Goal: Task Accomplishment & Management: Manage account settings

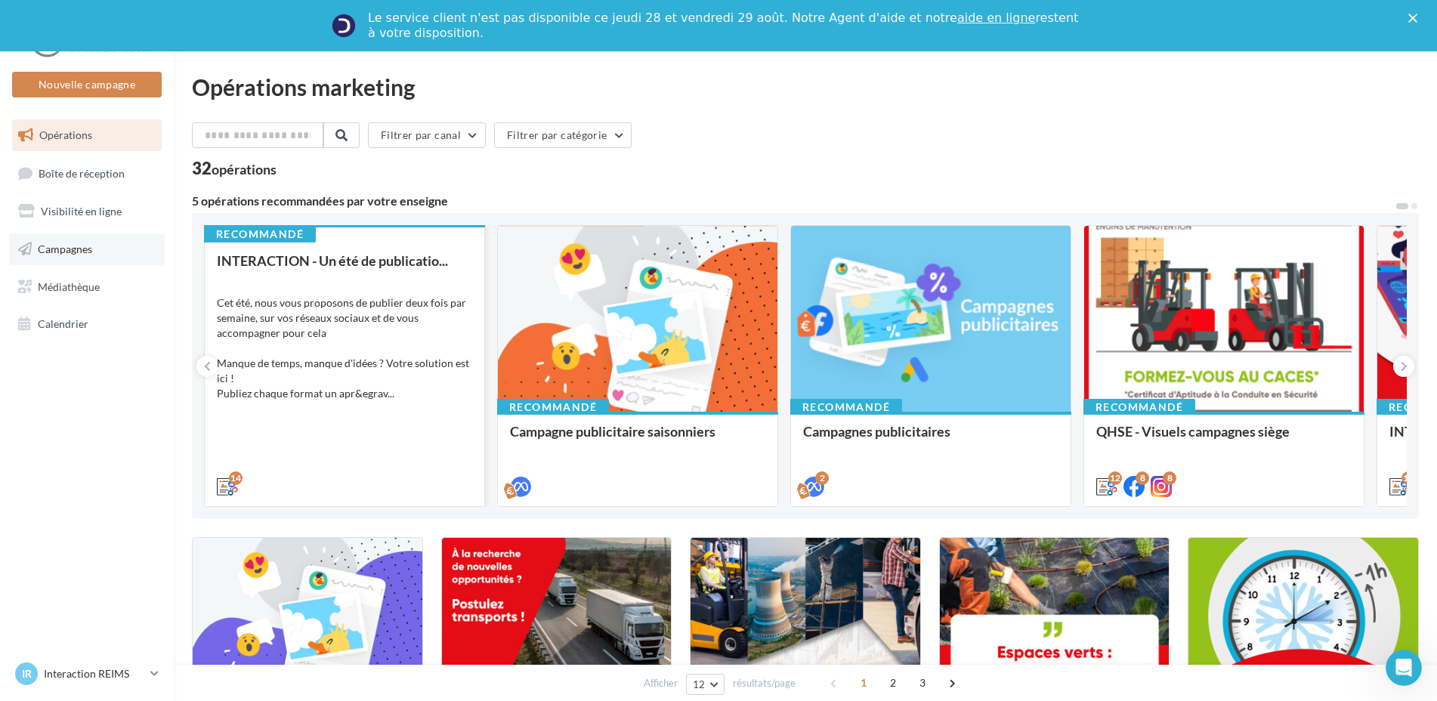
click at [73, 238] on link "Campagnes" at bounding box center [87, 250] width 156 height 32
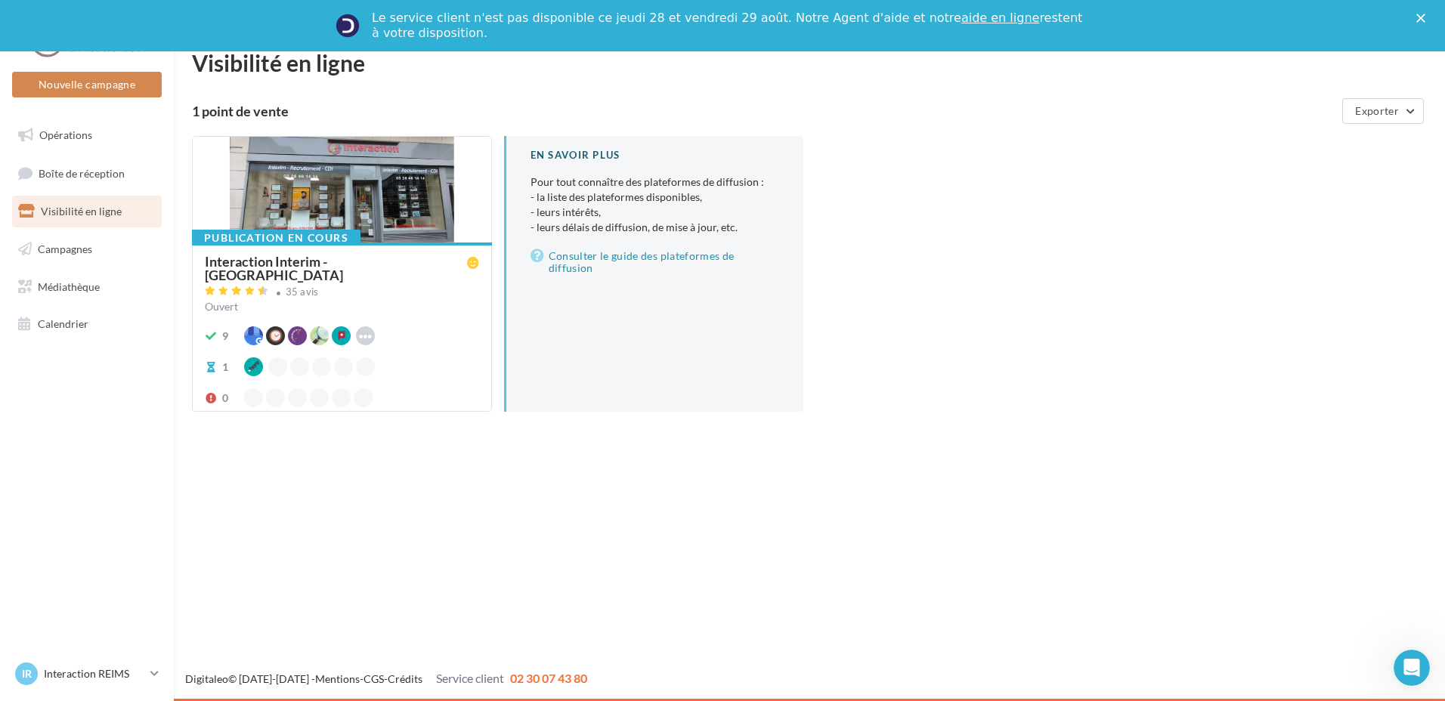
click at [271, 255] on div "Interaction Interim - [GEOGRAPHIC_DATA]" at bounding box center [336, 268] width 262 height 27
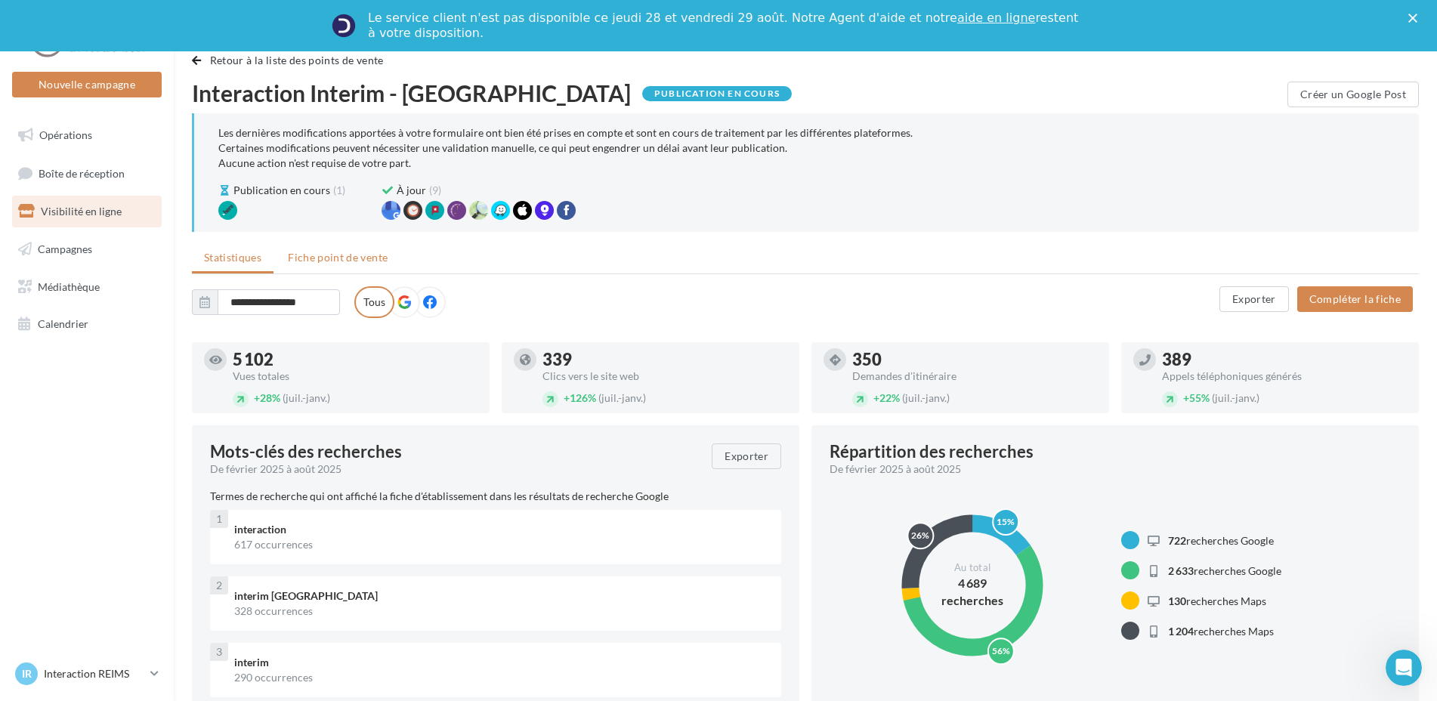
click at [354, 254] on span "Fiche point de vente" at bounding box center [338, 257] width 100 height 13
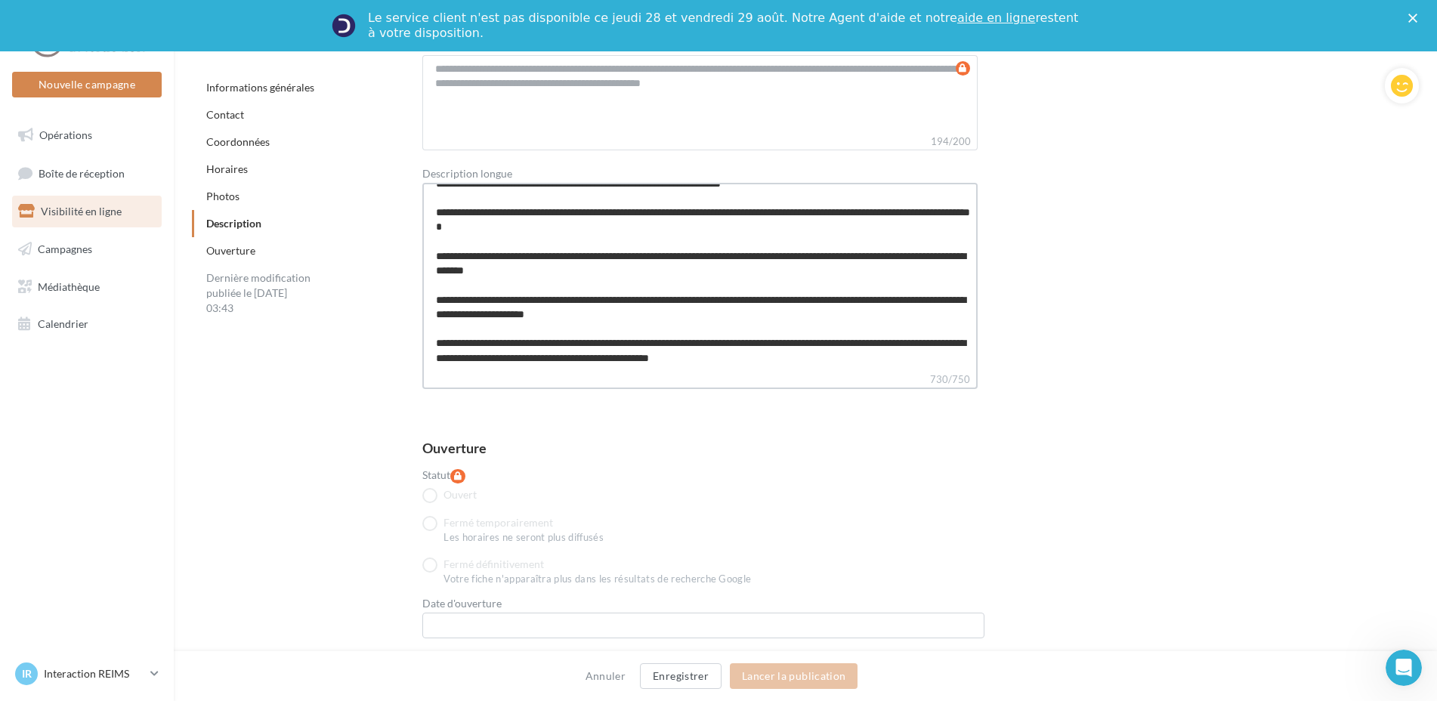
scroll to position [3753, 0]
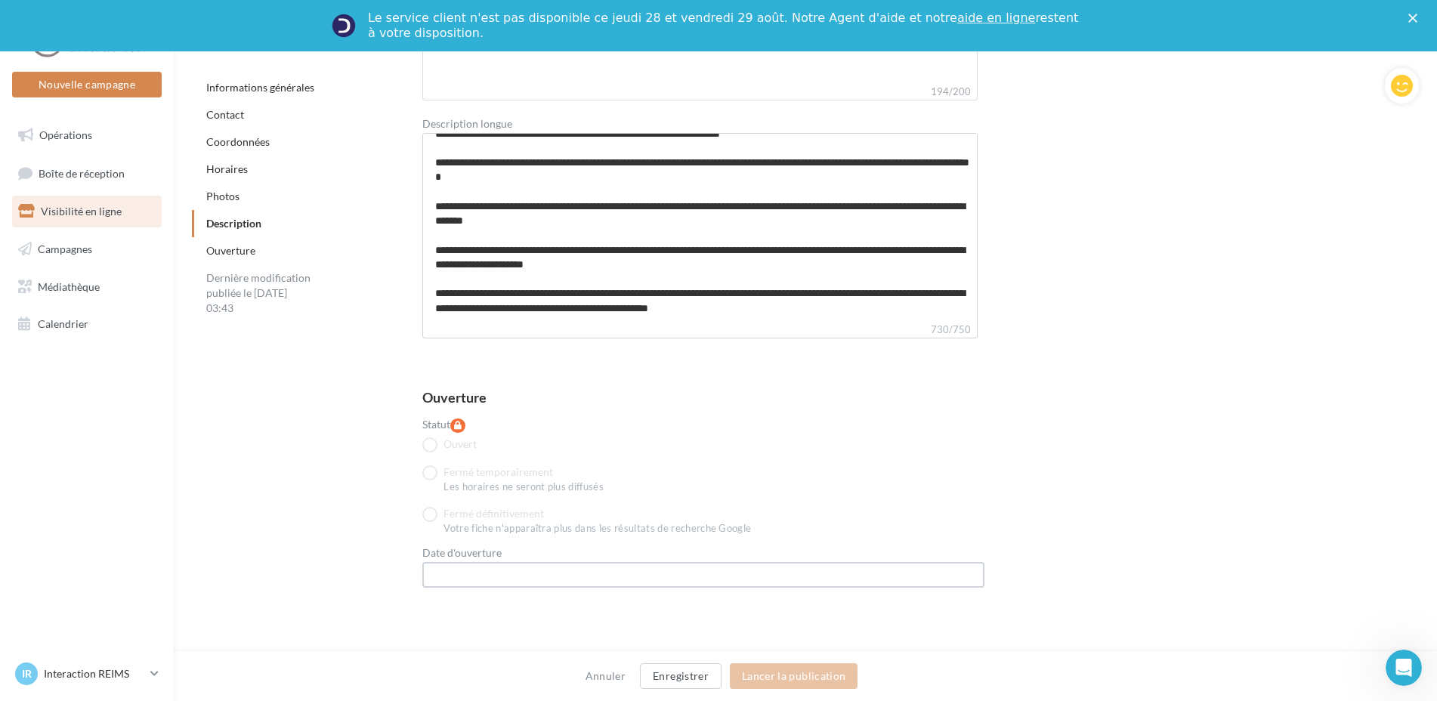
click at [657, 580] on input "text" at bounding box center [703, 575] width 562 height 26
click at [252, 250] on link "Ouverture" at bounding box center [230, 250] width 49 height 13
click at [233, 196] on link "Photos" at bounding box center [222, 196] width 33 height 13
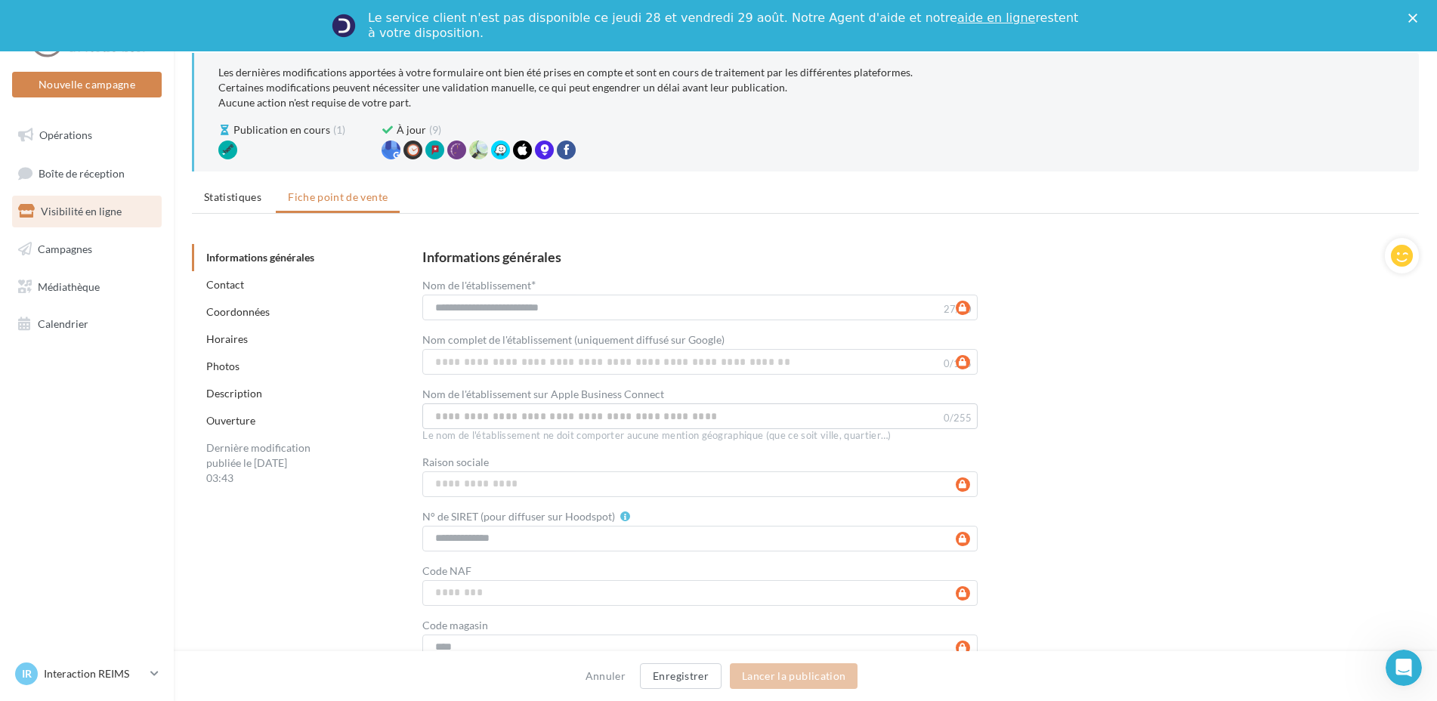
scroll to position [0, 0]
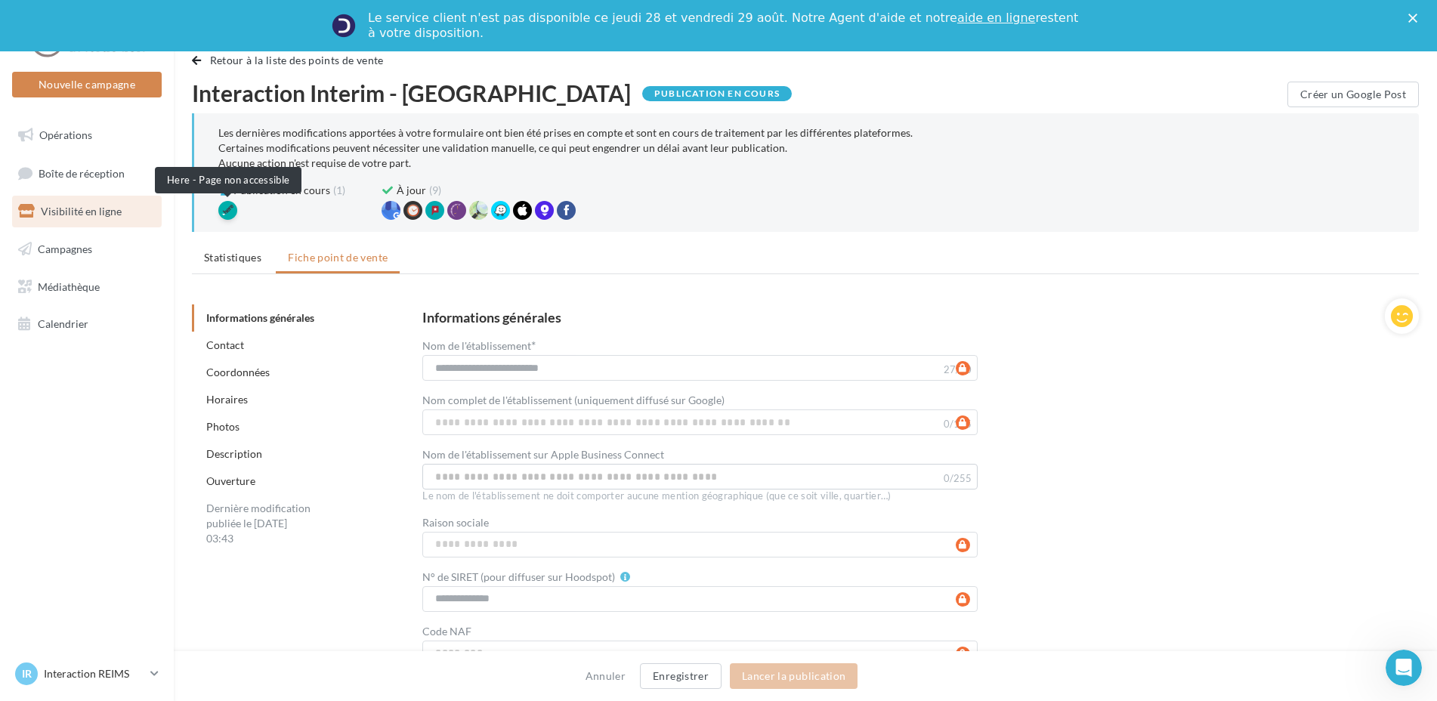
click at [224, 209] on div at bounding box center [227, 210] width 19 height 19
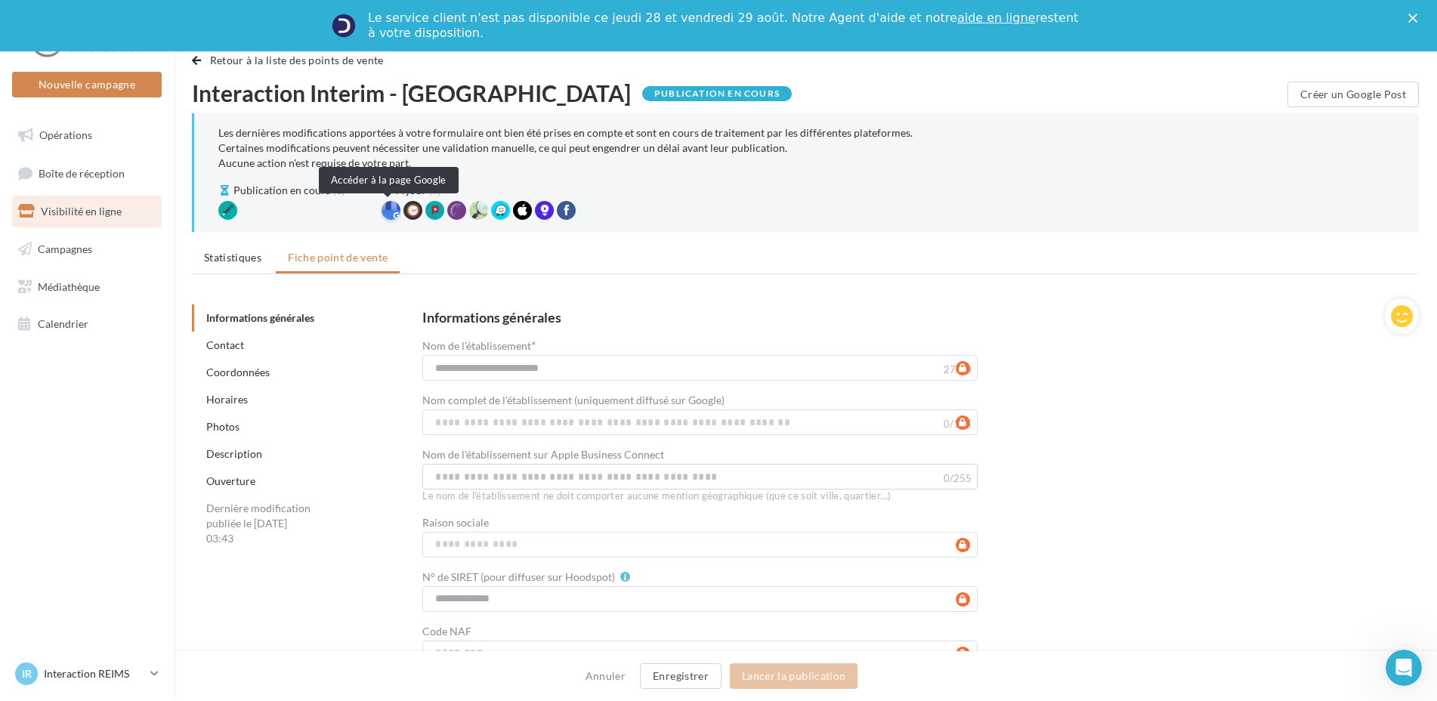
click at [395, 210] on div at bounding box center [391, 210] width 19 height 19
